Goal: Transaction & Acquisition: Book appointment/travel/reservation

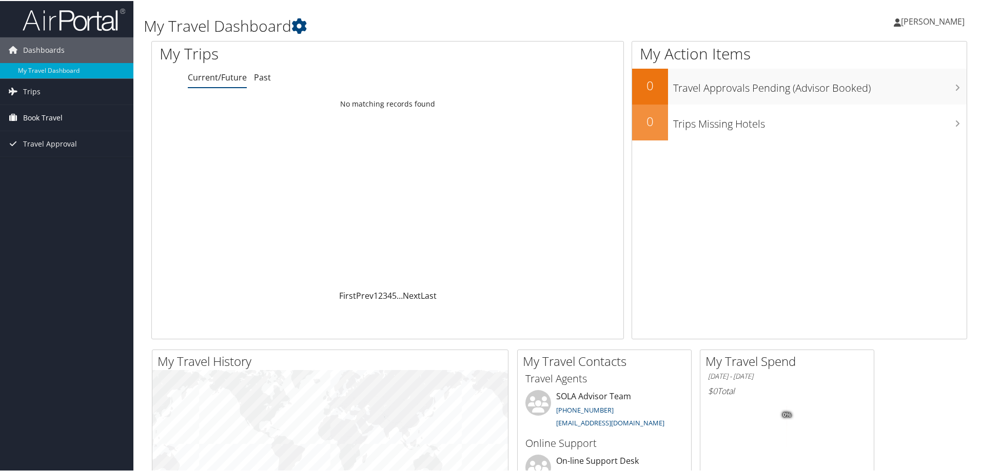
click at [38, 116] on span "Book Travel" at bounding box center [42, 117] width 39 height 26
click at [27, 89] on span "Trips" at bounding box center [31, 91] width 17 height 26
click at [48, 164] on span "Book Travel" at bounding box center [42, 163] width 39 height 26
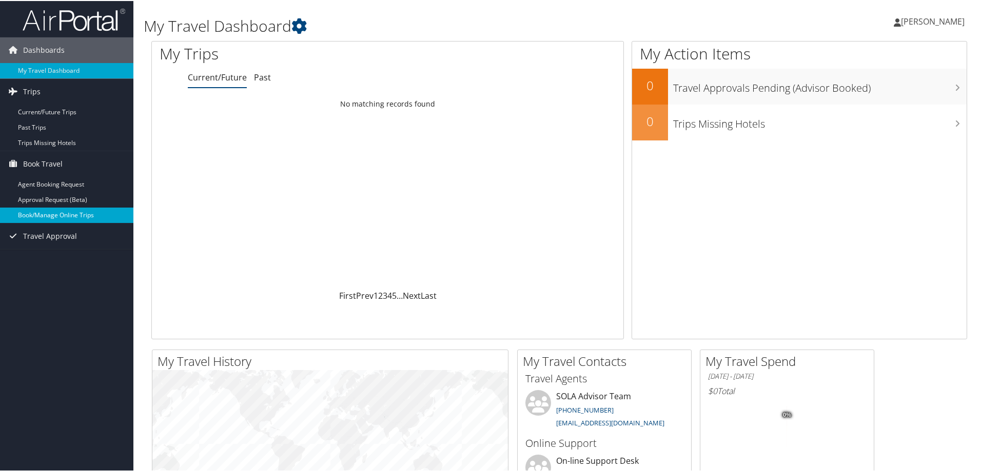
click at [55, 214] on link "Book/Manage Online Trips" at bounding box center [66, 214] width 133 height 15
